Goal: Transaction & Acquisition: Download file/media

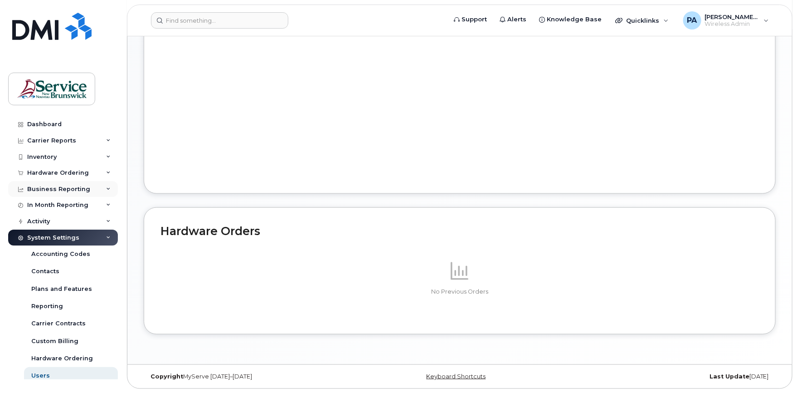
click at [106, 187] on icon at bounding box center [108, 189] width 5 height 5
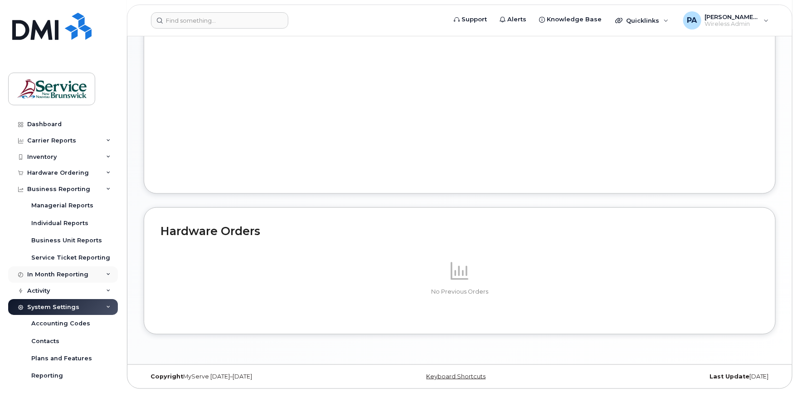
click at [101, 274] on div "In Month Reporting" at bounding box center [63, 274] width 110 height 16
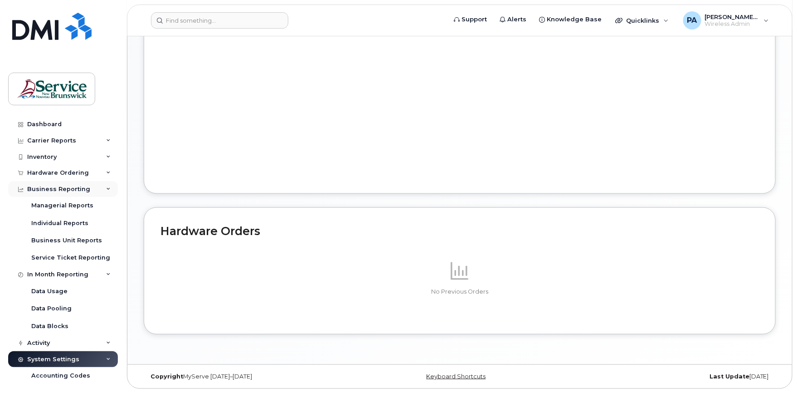
click at [106, 185] on div "Business Reporting" at bounding box center [63, 189] width 110 height 16
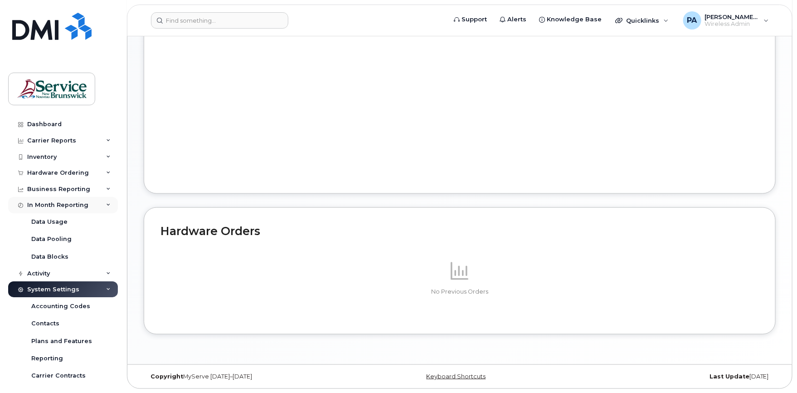
click at [106, 199] on div "In Month Reporting" at bounding box center [63, 205] width 110 height 16
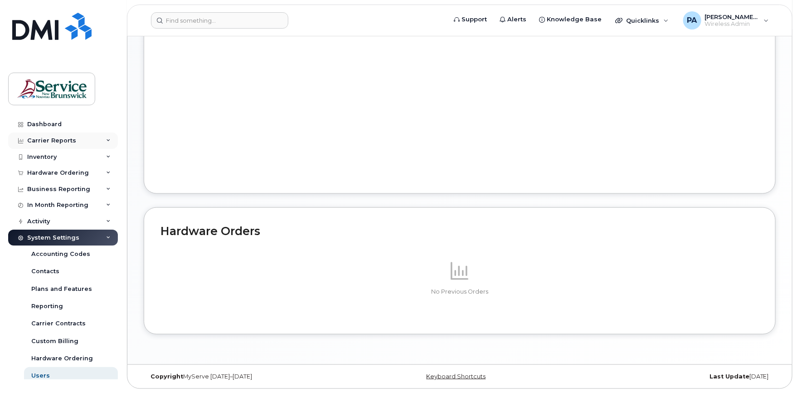
click at [56, 138] on div "Carrier Reports" at bounding box center [51, 140] width 49 height 7
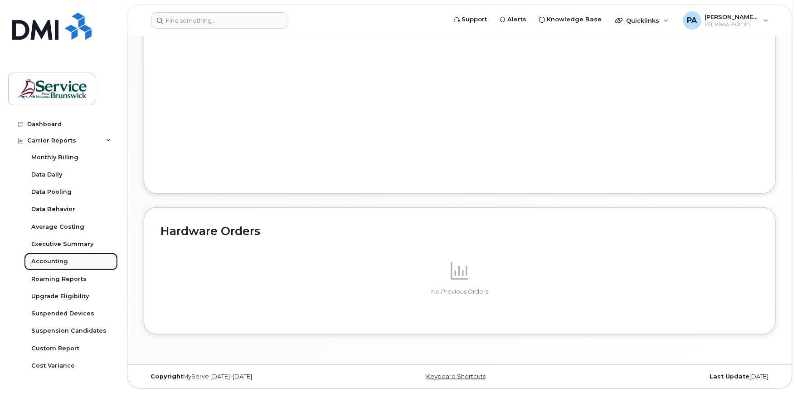
click at [52, 265] on link "Accounting" at bounding box center [71, 261] width 94 height 17
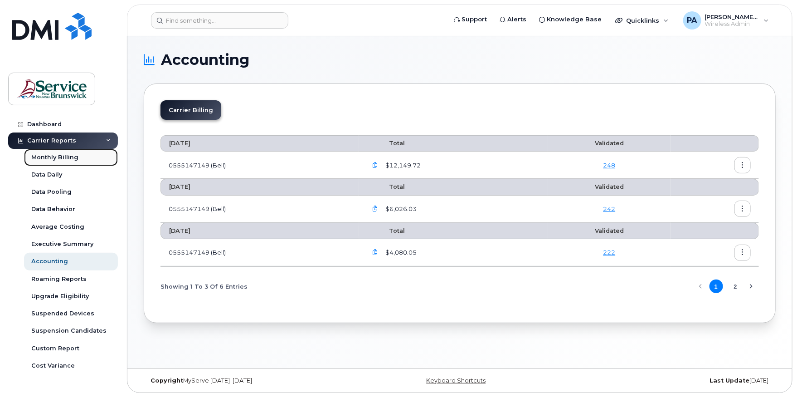
click at [60, 157] on div "Monthly Billing" at bounding box center [54, 157] width 47 height 8
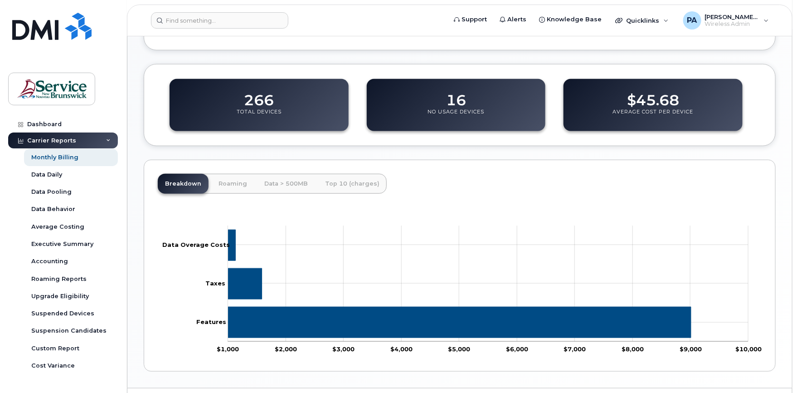
scroll to position [362, 0]
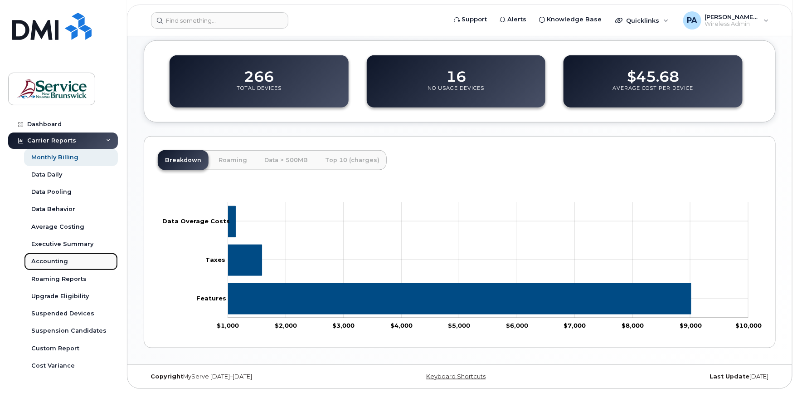
click at [56, 262] on div "Accounting" at bounding box center [49, 261] width 37 height 8
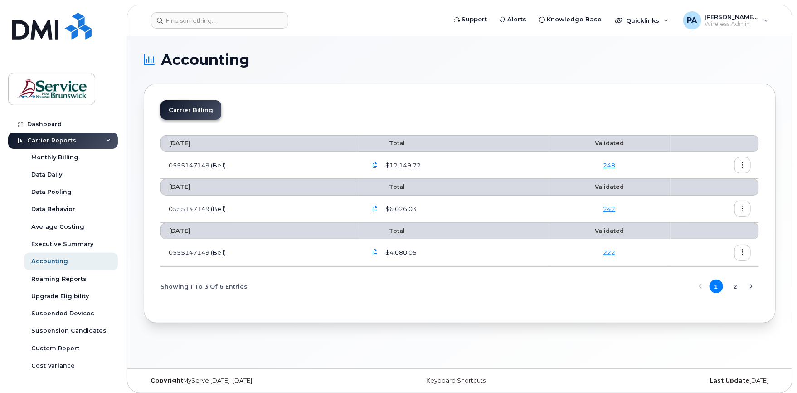
click at [378, 165] on icon "button" at bounding box center [376, 165] width 6 height 6
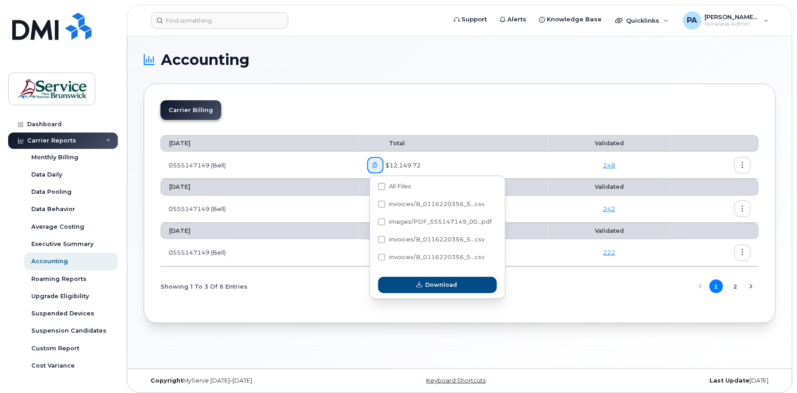
click at [738, 167] on button "button" at bounding box center [743, 165] width 16 height 16
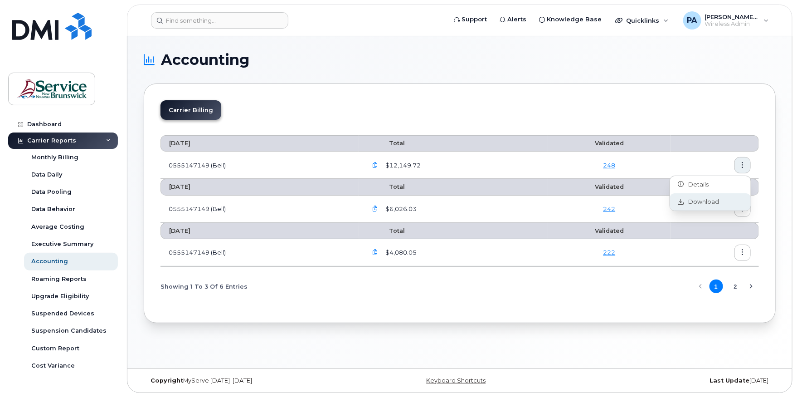
click at [704, 204] on span "Download" at bounding box center [701, 202] width 35 height 8
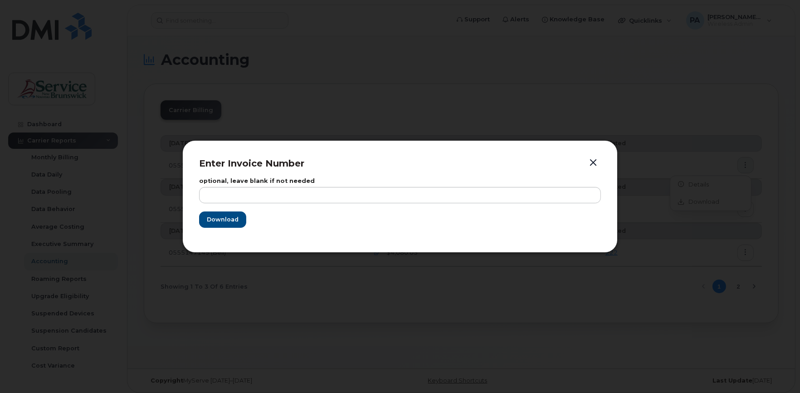
click at [597, 161] on button "button" at bounding box center [593, 162] width 14 height 13
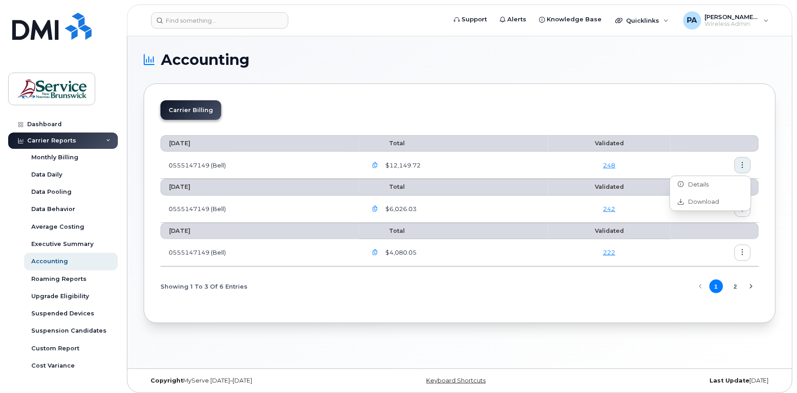
click at [609, 166] on link "248" at bounding box center [609, 164] width 12 height 7
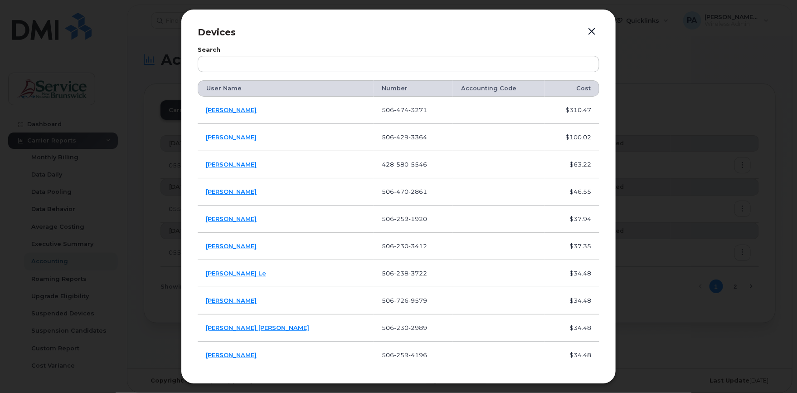
drag, startPoint x: 593, startPoint y: 32, endPoint x: 588, endPoint y: 33, distance: 5.1
click at [593, 33] on button "button" at bounding box center [592, 31] width 14 height 13
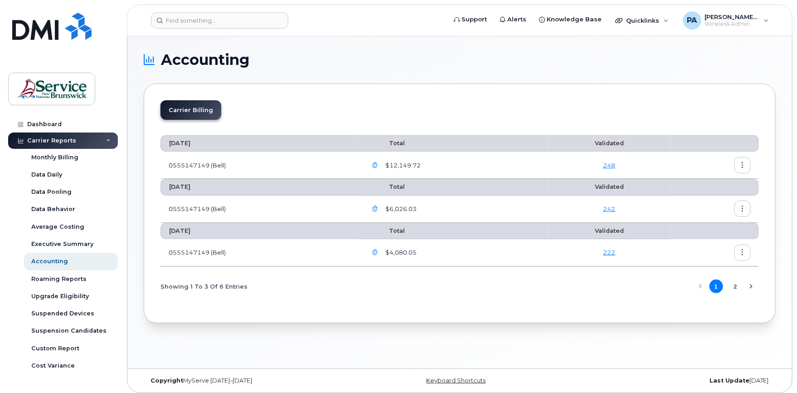
click at [400, 164] on span "$12,149.72" at bounding box center [402, 165] width 37 height 9
click at [377, 163] on icon "button" at bounding box center [376, 165] width 6 height 6
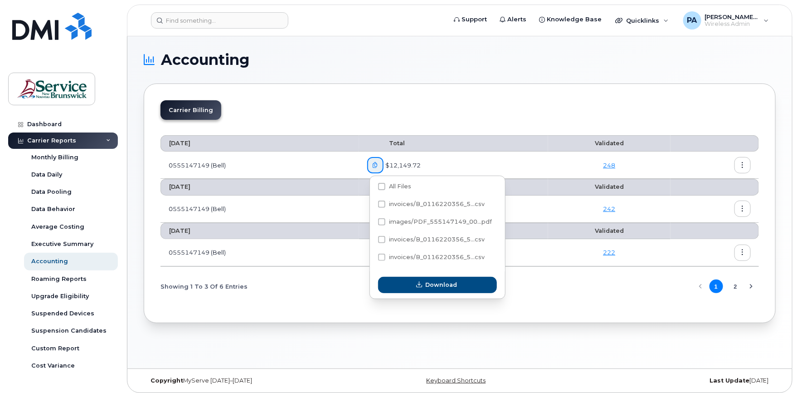
click at [166, 355] on div "Accounting Carrier Billing September 2025 Total Validated 0555147149 (Bell) $12…" at bounding box center [459, 202] width 665 height 332
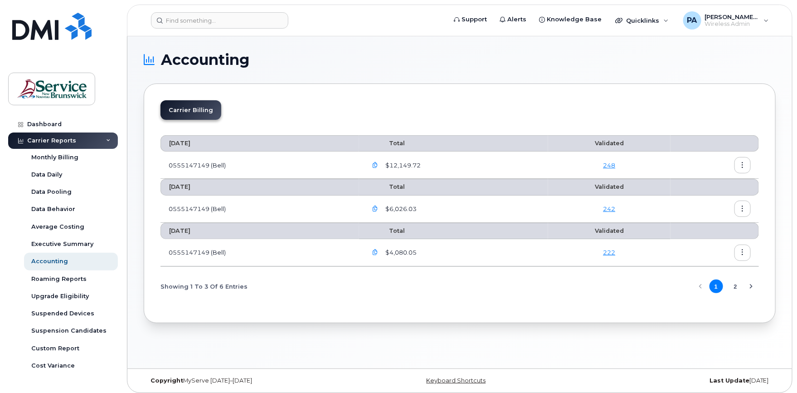
click at [376, 165] on icon "button" at bounding box center [376, 165] width 6 height 6
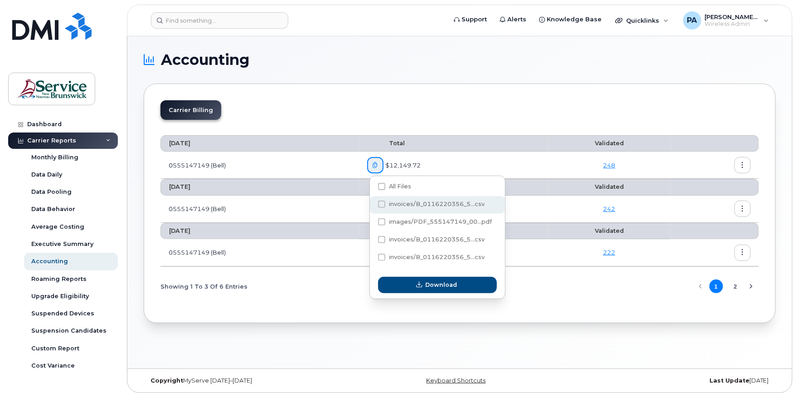
click at [408, 204] on span "invoices/B_0116220356_5...csv" at bounding box center [437, 203] width 96 height 7
click at [372, 204] on input "invoices/B_0116220356_5...csv" at bounding box center [369, 204] width 5 height 5
checkbox input "true"
click at [383, 220] on span at bounding box center [381, 221] width 7 height 7
click at [372, 220] on input "images/PDF_555147149_00...pdf" at bounding box center [369, 222] width 5 height 5
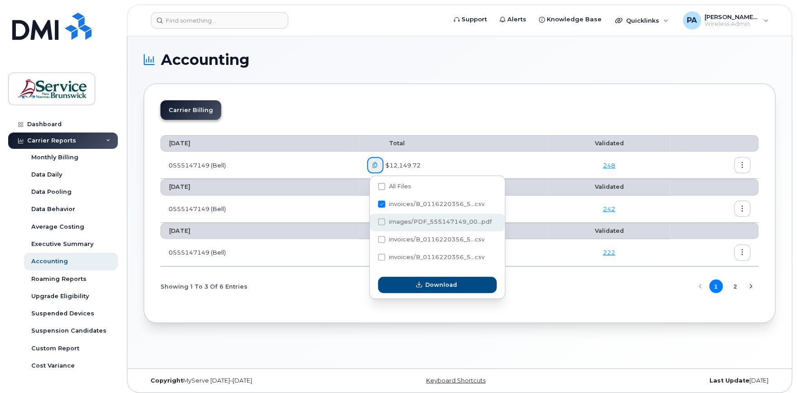
checkbox input "true"
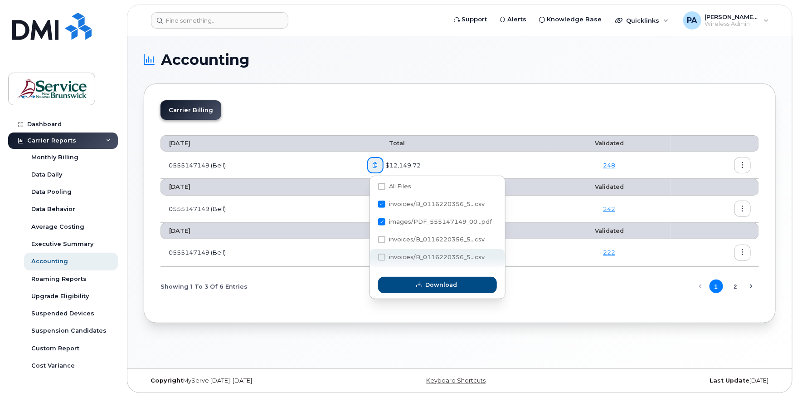
drag, startPoint x: 382, startPoint y: 238, endPoint x: 380, endPoint y: 251, distance: 13.3
click at [382, 239] on span at bounding box center [381, 239] width 7 height 7
click at [372, 239] on input "invoices/B_0116220356_5...csv" at bounding box center [369, 240] width 5 height 5
checkbox input "true"
click at [380, 257] on span at bounding box center [381, 257] width 7 height 7
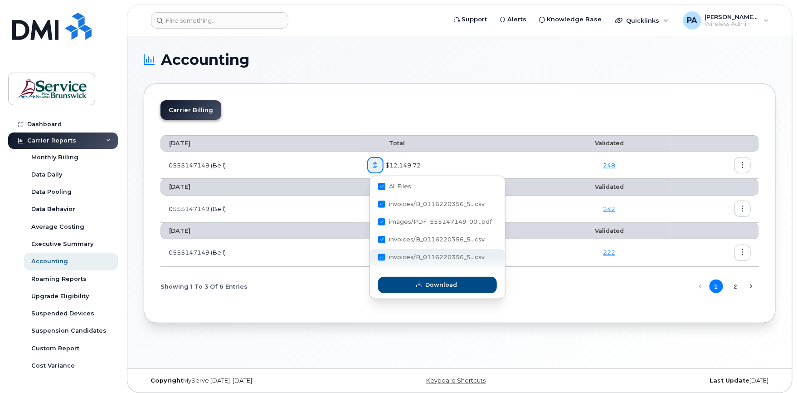
click at [372, 257] on input "invoices/B_0116220356_5...csv" at bounding box center [369, 257] width 5 height 5
checkbox input "false"
checkbox input "true"
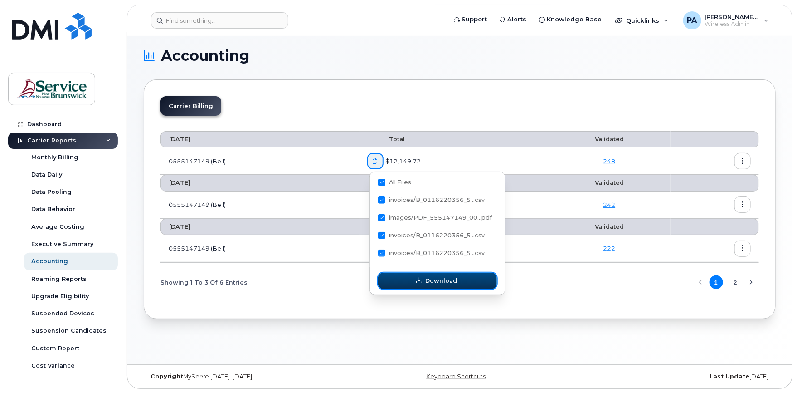
click at [414, 276] on button "Download" at bounding box center [437, 281] width 119 height 16
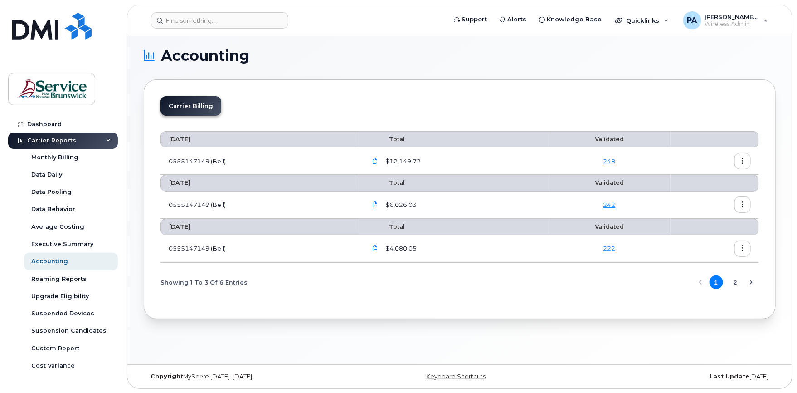
click at [379, 162] on icon "button" at bounding box center [376, 161] width 6 height 6
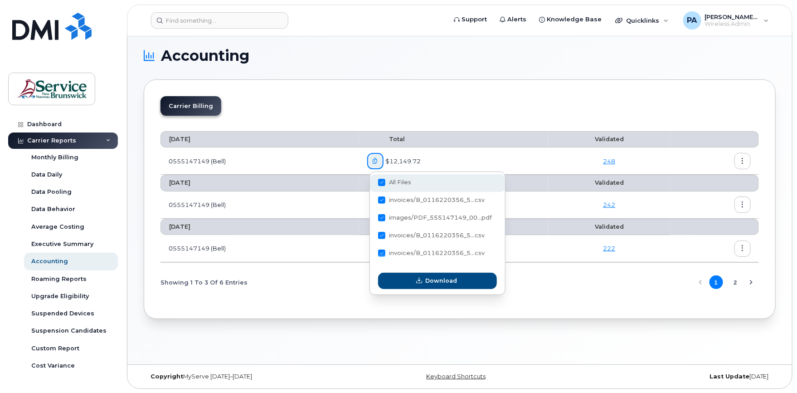
click at [382, 182] on span at bounding box center [381, 182] width 7 height 7
click at [372, 182] on input "All Files" at bounding box center [369, 182] width 5 height 5
checkbox input "false"
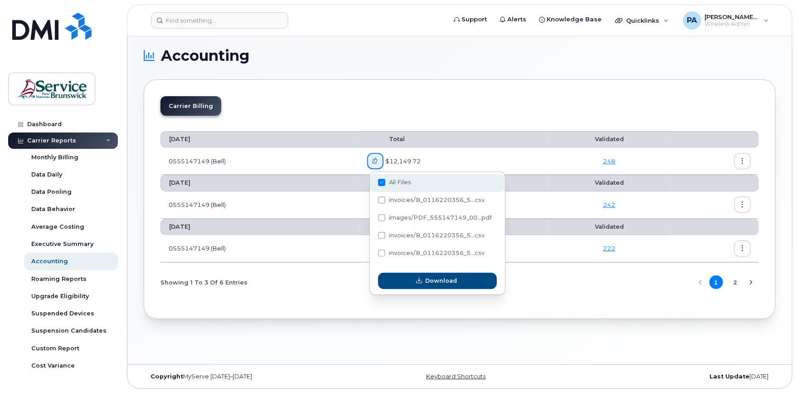
checkbox input "false"
click at [408, 236] on span "invoices/B_0116220356_5...csv" at bounding box center [437, 235] width 96 height 7
click at [372, 236] on input "invoices/B_0116220356_5...csv" at bounding box center [369, 236] width 5 height 5
checkbox input "true"
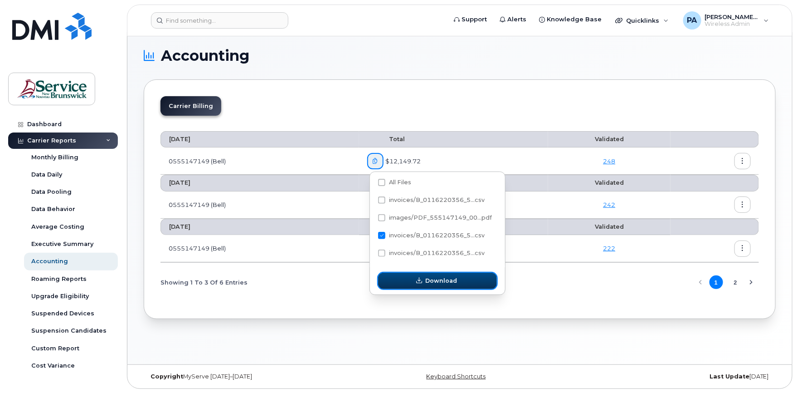
click at [423, 283] on span "button" at bounding box center [419, 280] width 9 height 9
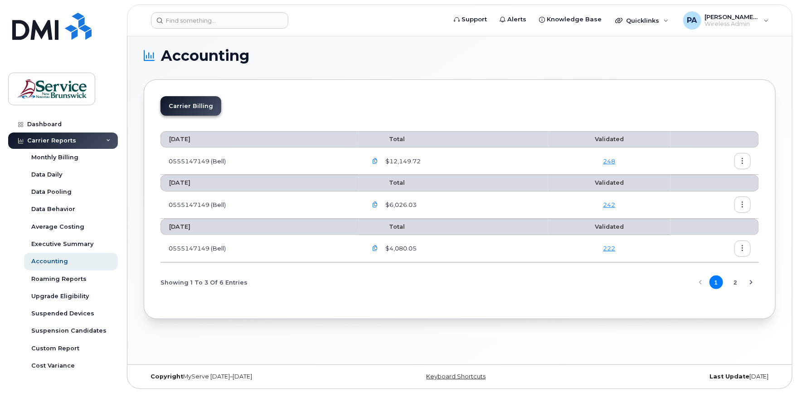
click at [379, 156] on button "button" at bounding box center [375, 161] width 16 height 16
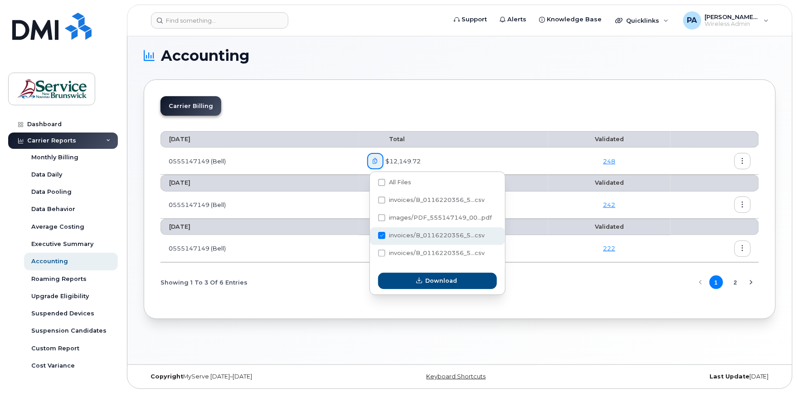
click at [393, 232] on span "invoices/B_0116220356_5...csv" at bounding box center [437, 235] width 96 height 7
click at [372, 234] on input "invoices/B_0116220356_5...csv" at bounding box center [369, 236] width 5 height 5
checkbox input "false"
click at [384, 251] on span at bounding box center [381, 252] width 7 height 7
click at [372, 251] on input "invoices/B_0116220356_5...csv" at bounding box center [369, 253] width 5 height 5
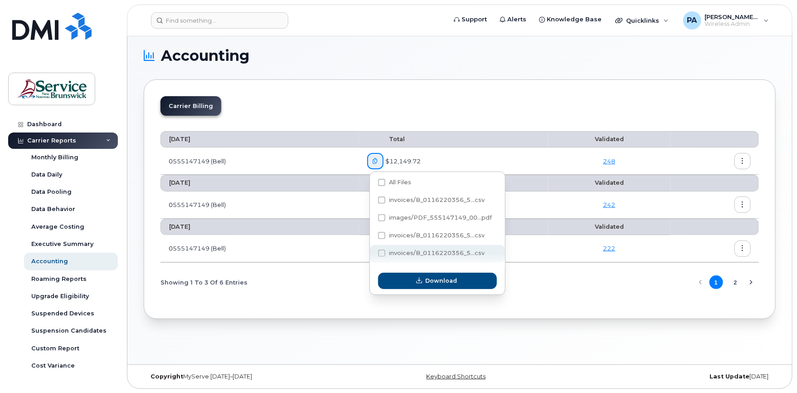
checkbox input "true"
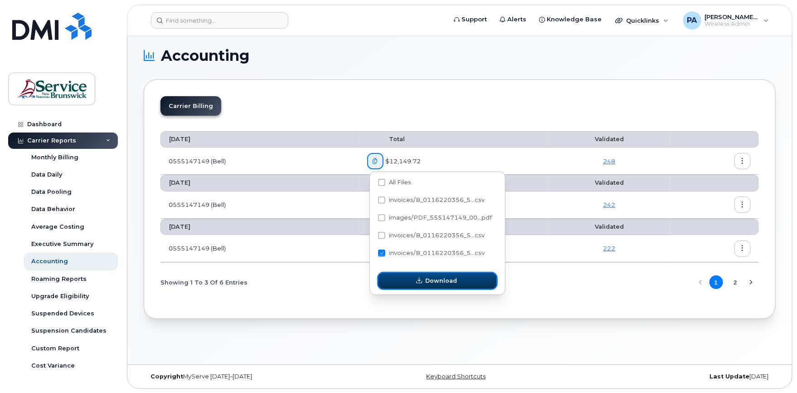
click at [422, 280] on icon "button" at bounding box center [420, 281] width 6 height 6
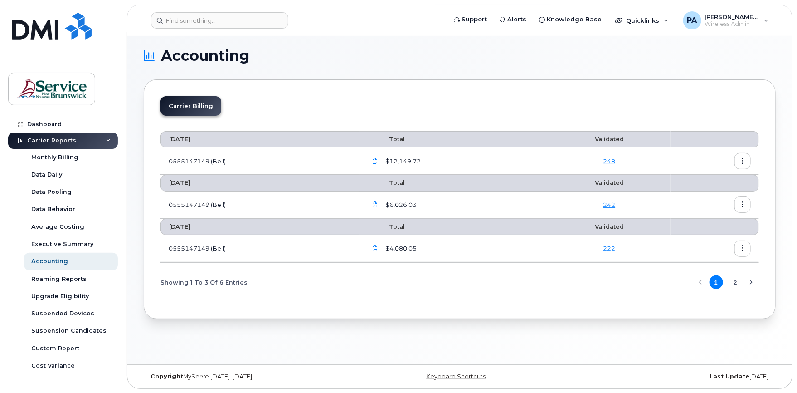
drag, startPoint x: 410, startPoint y: 321, endPoint x: 409, endPoint y: 302, distance: 18.6
click at [410, 321] on div "Accounting Carrier Billing September 2025 Total Validated 0555147149 (Bell) $12…" at bounding box center [459, 198] width 665 height 332
click at [381, 206] on button "button" at bounding box center [375, 204] width 16 height 16
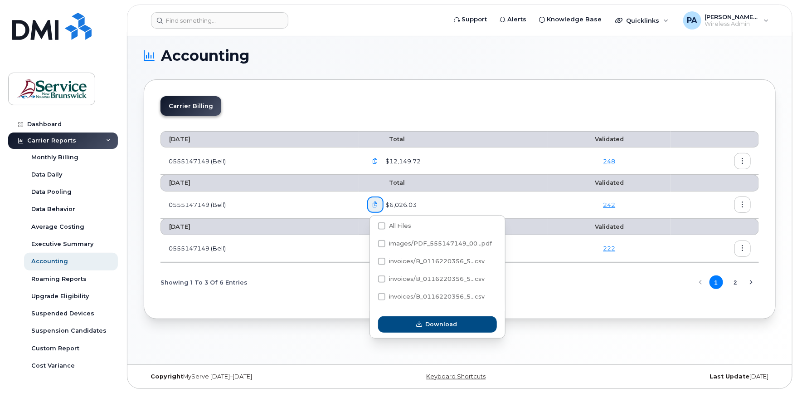
click at [746, 201] on button "button" at bounding box center [743, 204] width 16 height 16
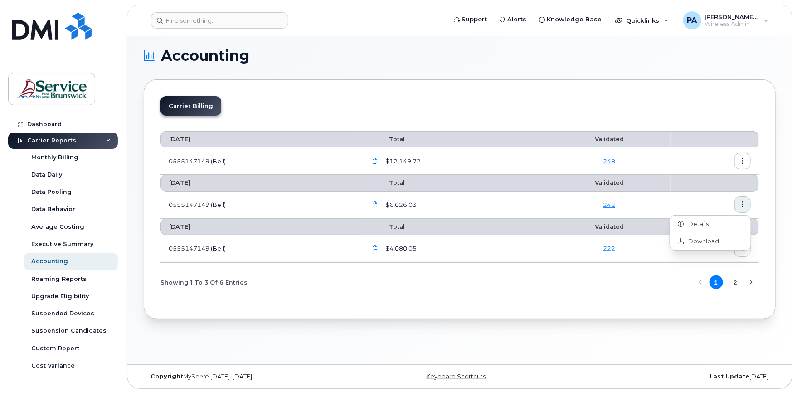
click at [744, 162] on icon "button" at bounding box center [743, 161] width 6 height 6
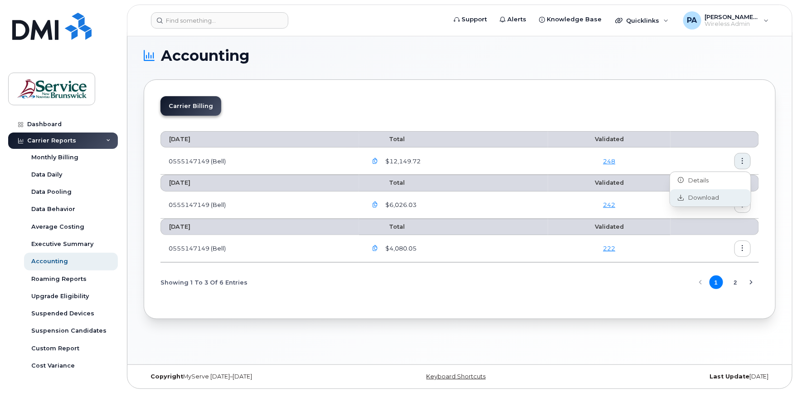
click at [689, 197] on span "Download" at bounding box center [701, 198] width 35 height 8
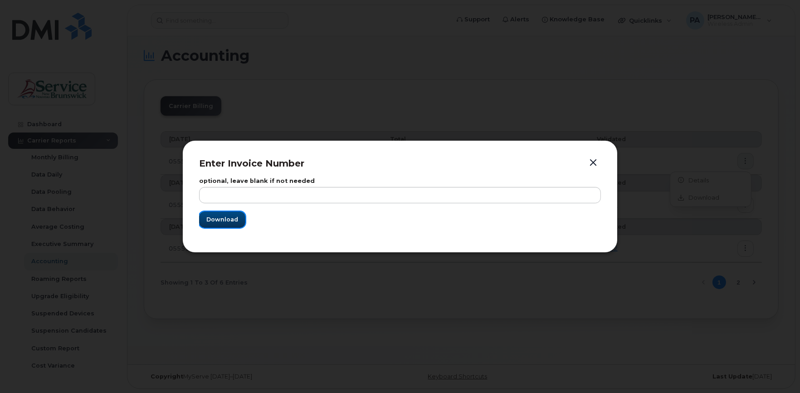
click at [223, 217] on span "Download" at bounding box center [222, 219] width 32 height 9
